Goal: Find specific page/section

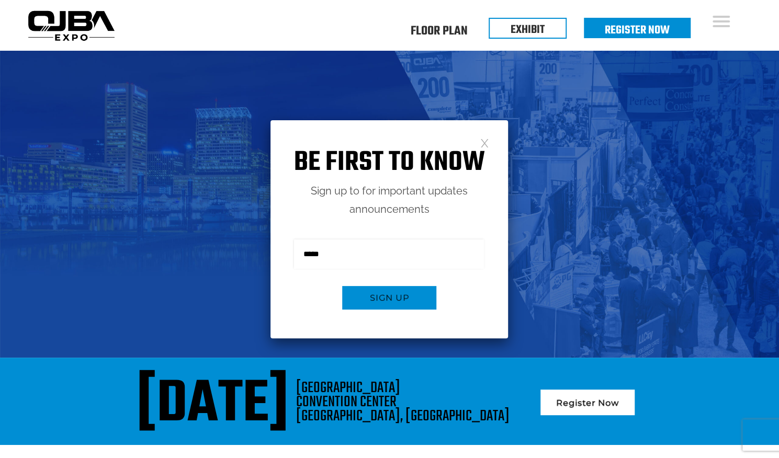
click at [486, 138] on link at bounding box center [484, 142] width 9 height 9
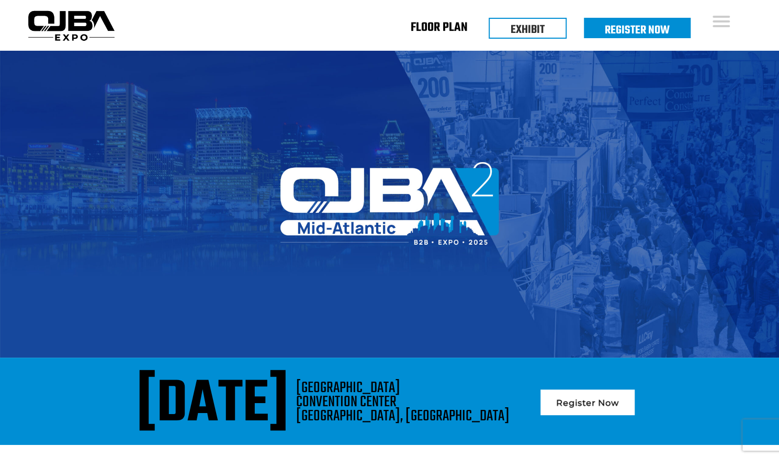
click at [457, 29] on link "Floor Plan" at bounding box center [439, 30] width 57 height 4
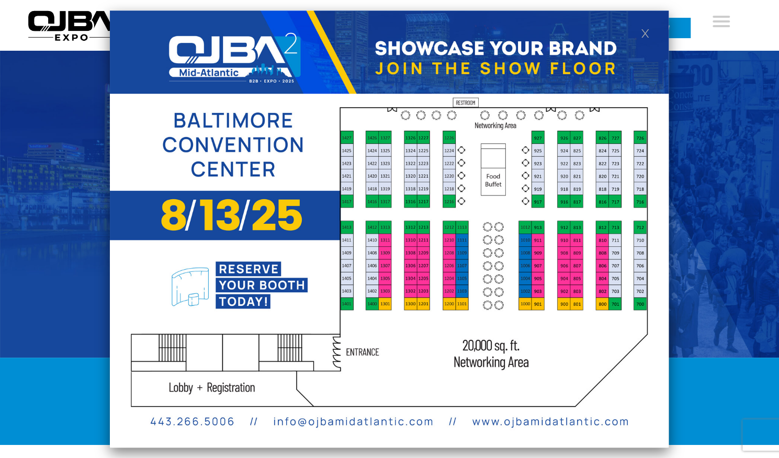
click at [636, 32] on img at bounding box center [389, 229] width 559 height 438
click at [644, 33] on link at bounding box center [645, 32] width 9 height 9
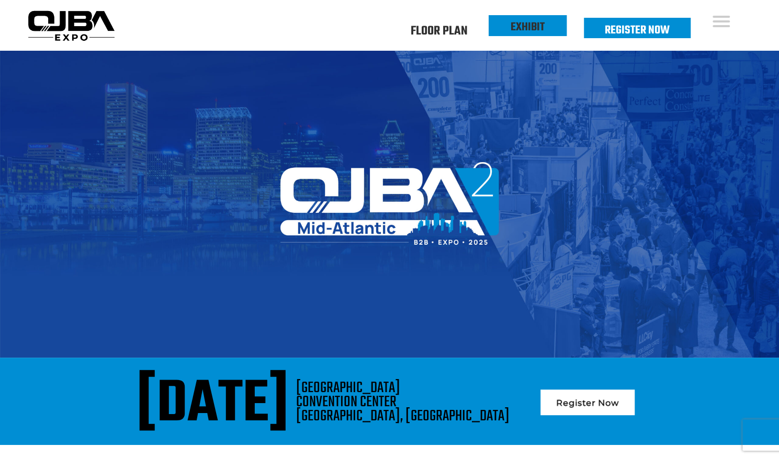
click at [520, 23] on link "EXHIBIT" at bounding box center [528, 27] width 34 height 18
